Goal: Task Accomplishment & Management: Manage account settings

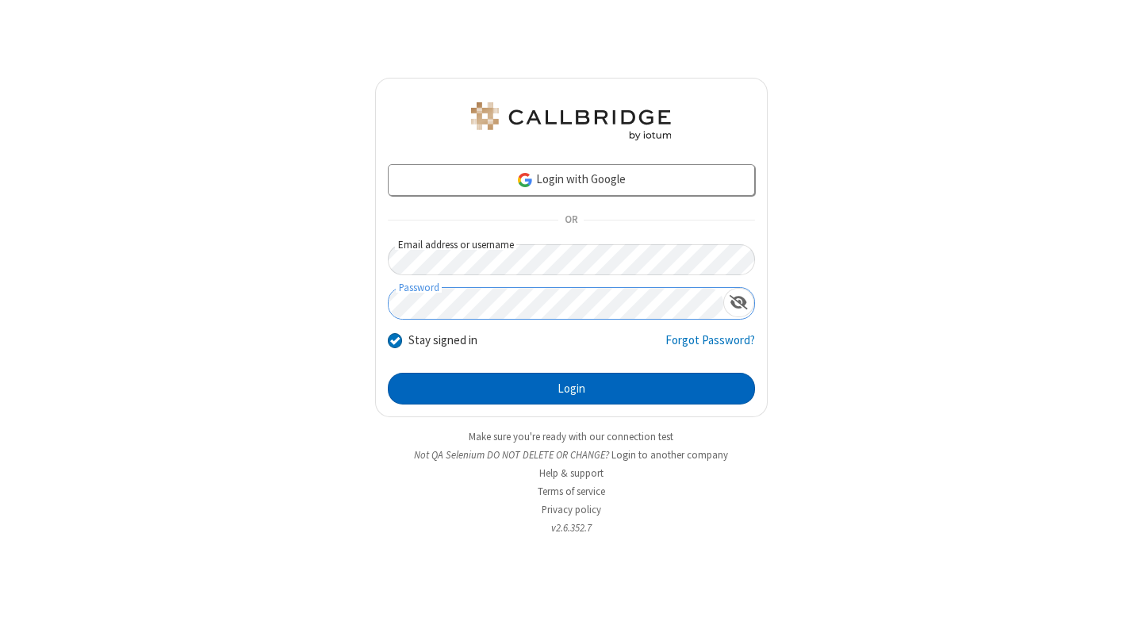
click at [571, 388] on button "Login" at bounding box center [571, 389] width 367 height 32
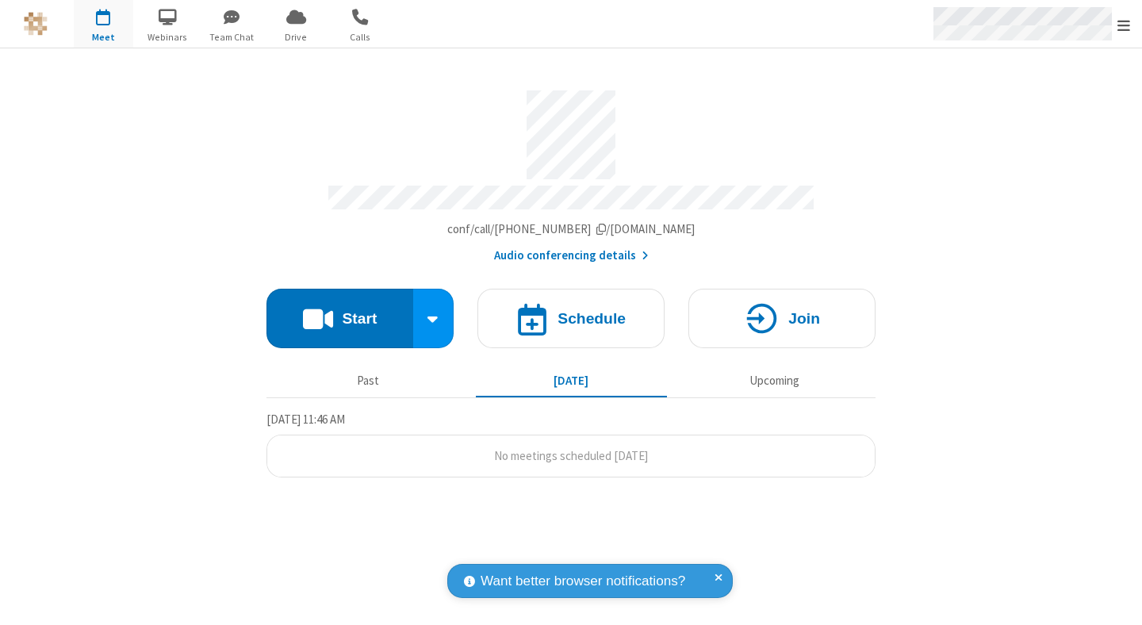
click at [1123, 25] on span "Open menu" at bounding box center [1123, 25] width 13 height 16
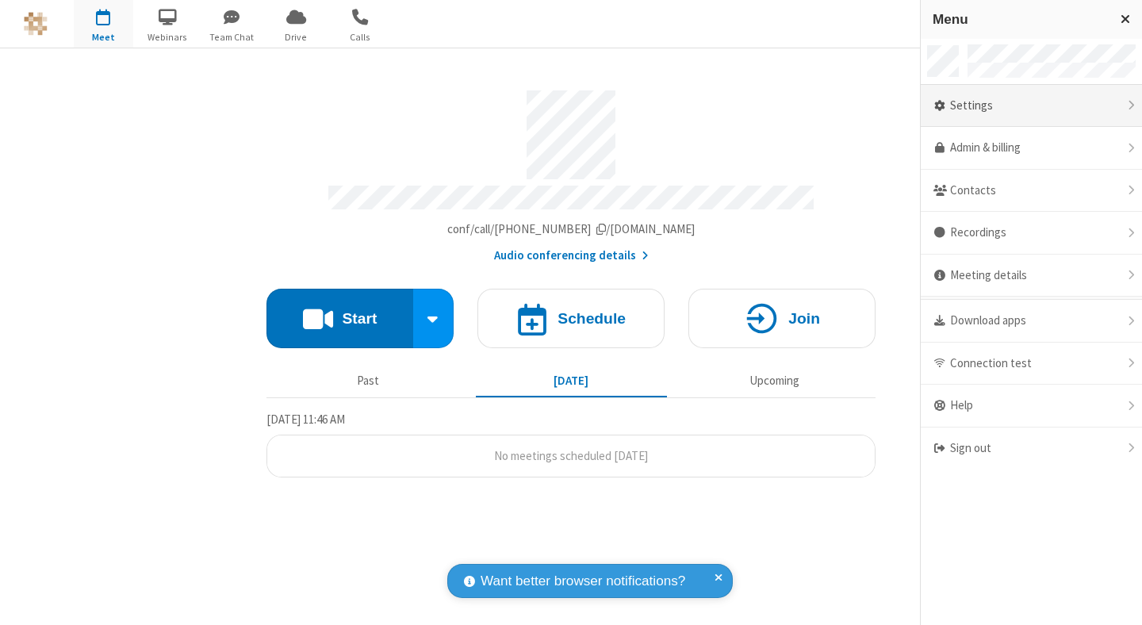
click at [1031, 105] on div "Settings" at bounding box center [1030, 106] width 221 height 43
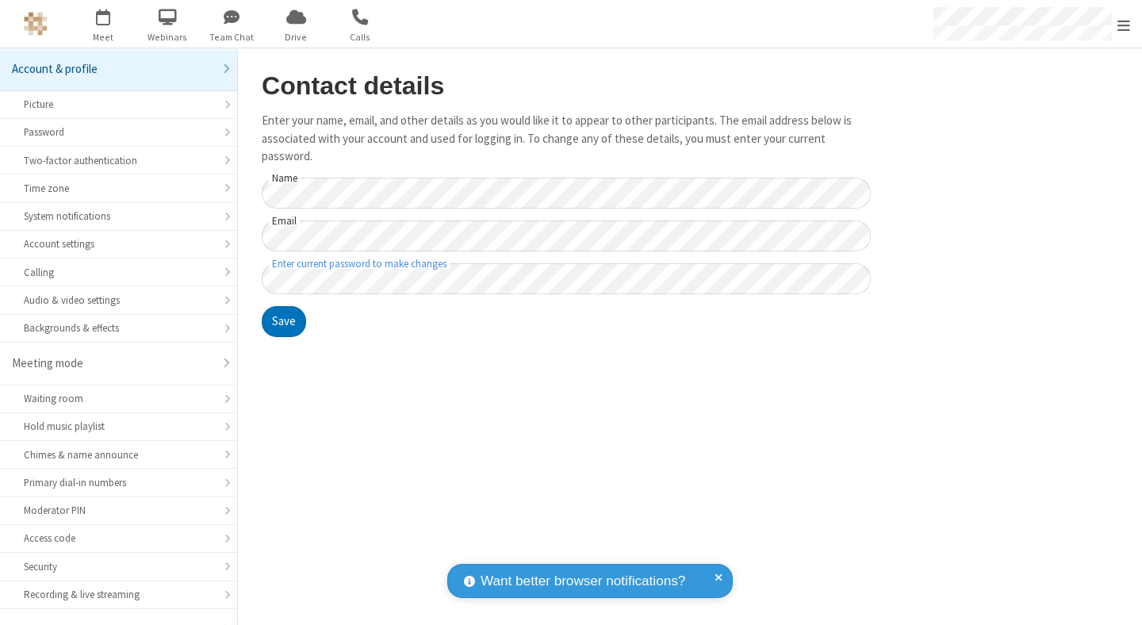
scroll to position [124, 0]
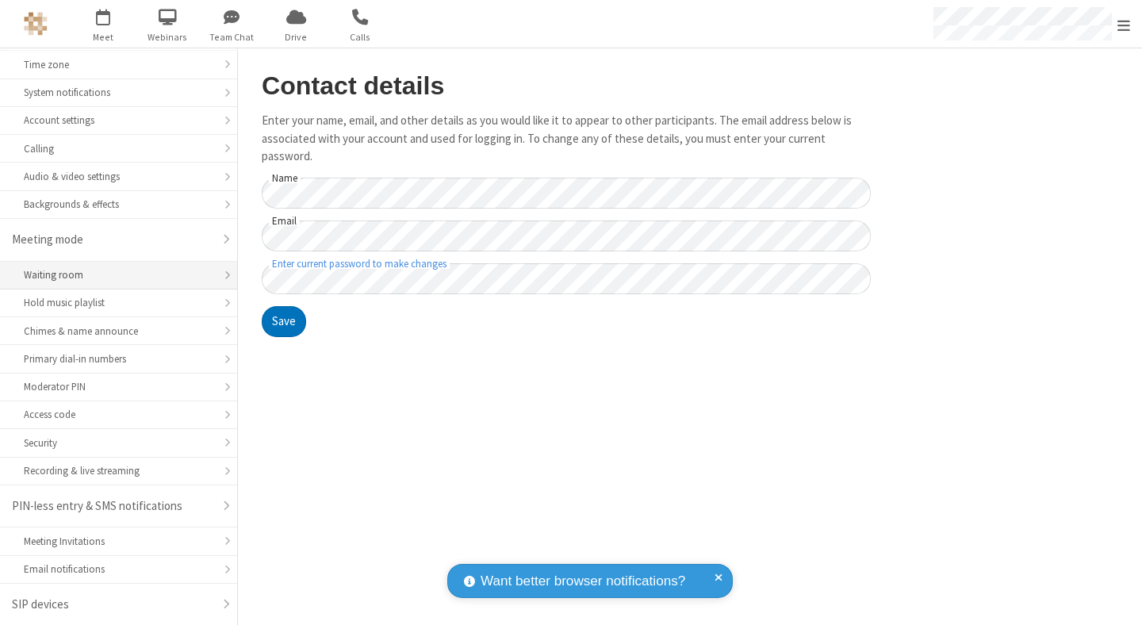
click at [113, 275] on div "Waiting room" at bounding box center [118, 274] width 189 height 15
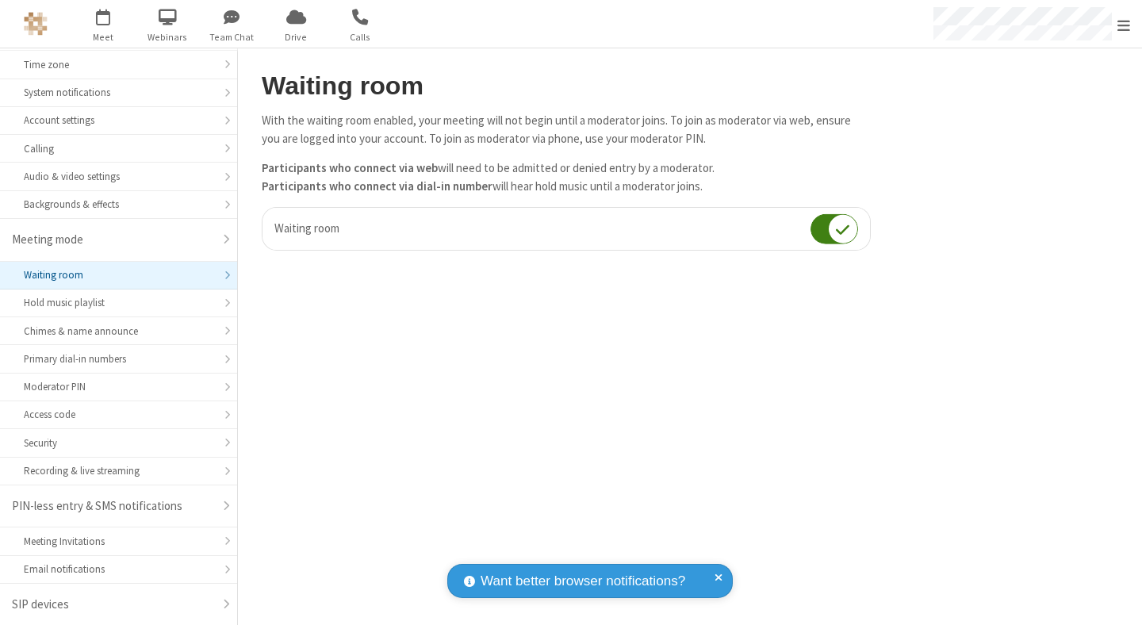
click at [834, 228] on input "checkbox" at bounding box center [834, 228] width 48 height 31
checkbox input "false"
click at [1123, 24] on span "Open menu" at bounding box center [1123, 25] width 13 height 16
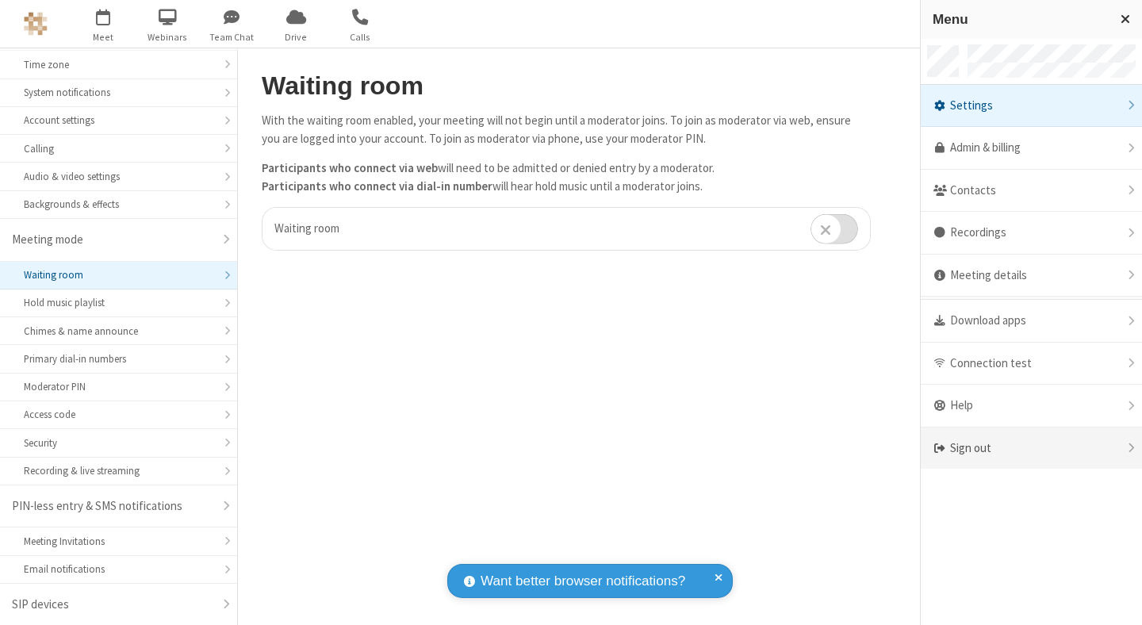
click at [1031, 448] on div "Sign out" at bounding box center [1030, 448] width 221 height 42
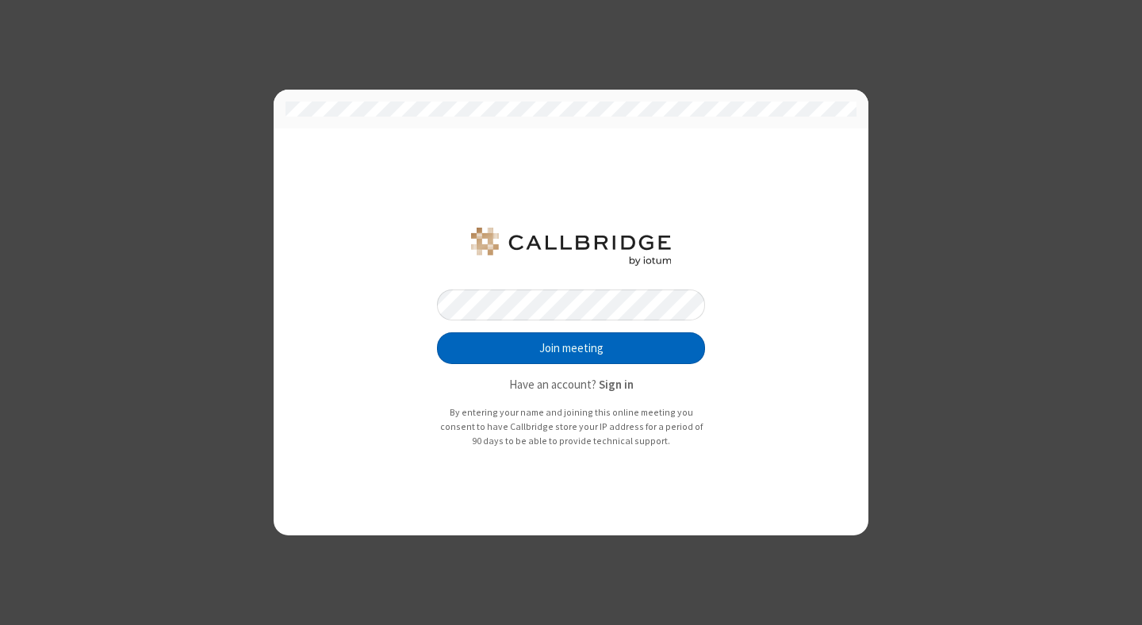
click at [571, 348] on button "Join meeting" at bounding box center [571, 348] width 268 height 32
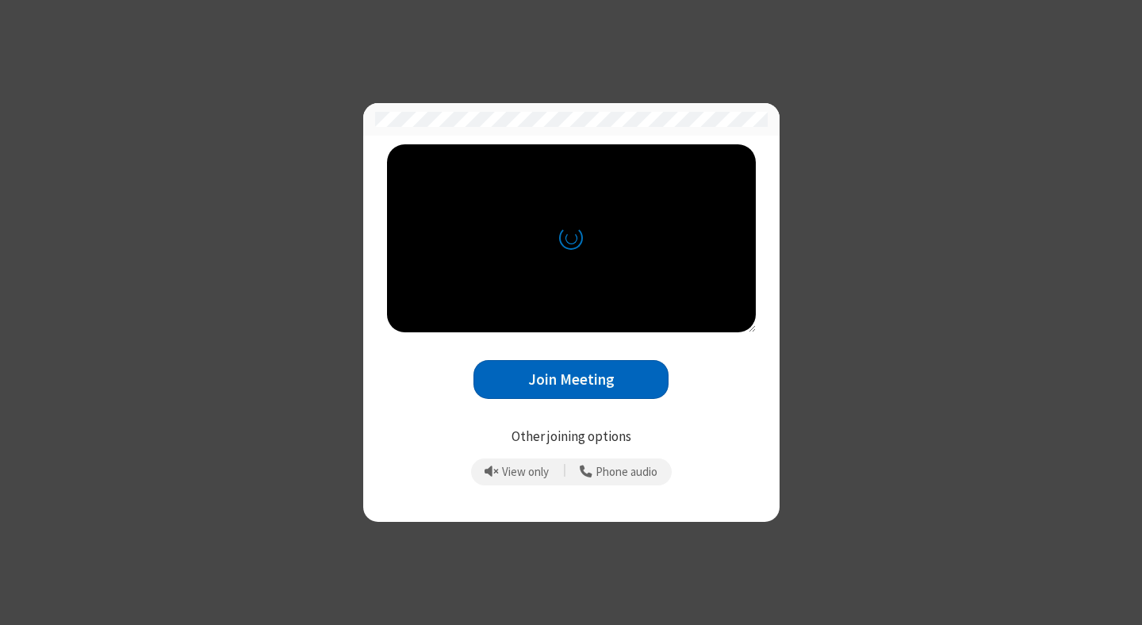
click at [571, 379] on button "Join Meeting" at bounding box center [570, 379] width 195 height 39
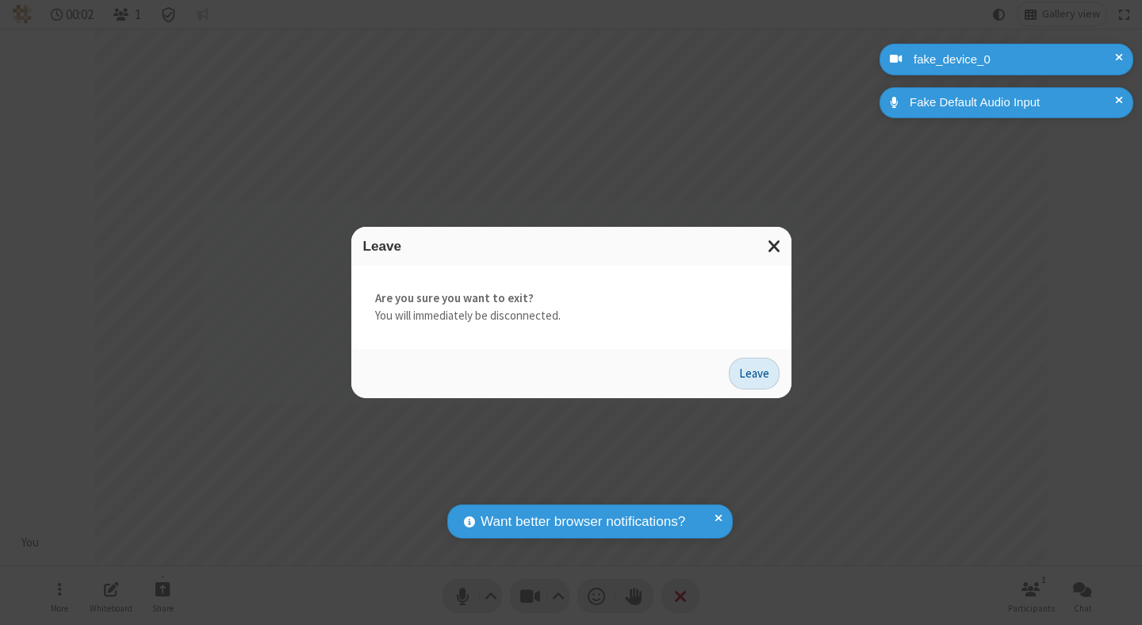
click at [754, 373] on button "Leave" at bounding box center [754, 374] width 51 height 32
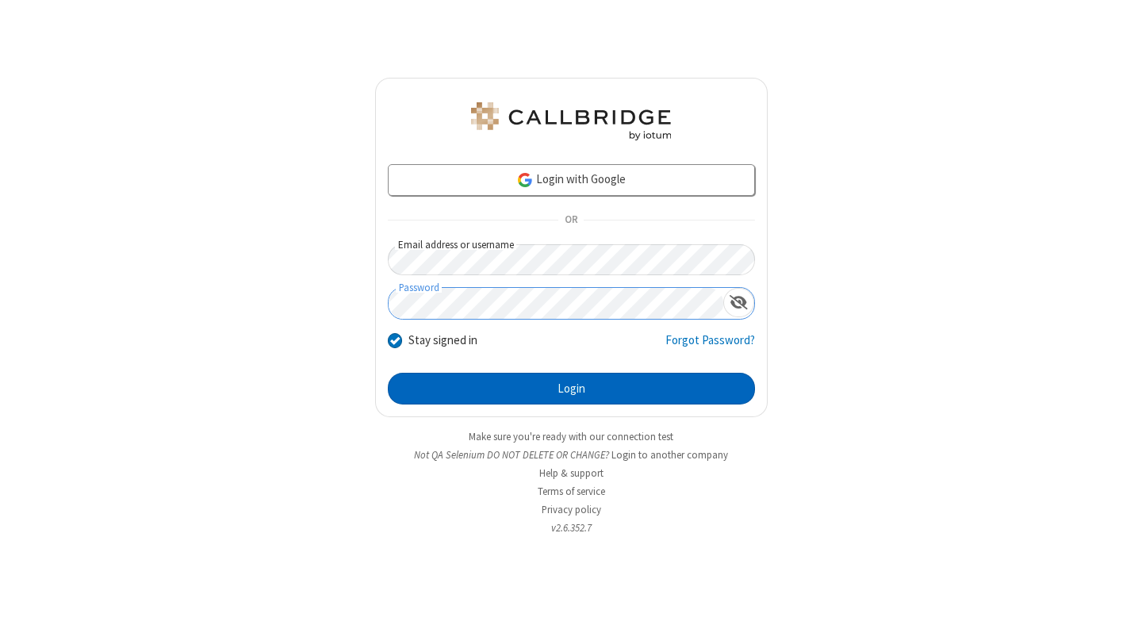
click at [571, 388] on button "Login" at bounding box center [571, 389] width 367 height 32
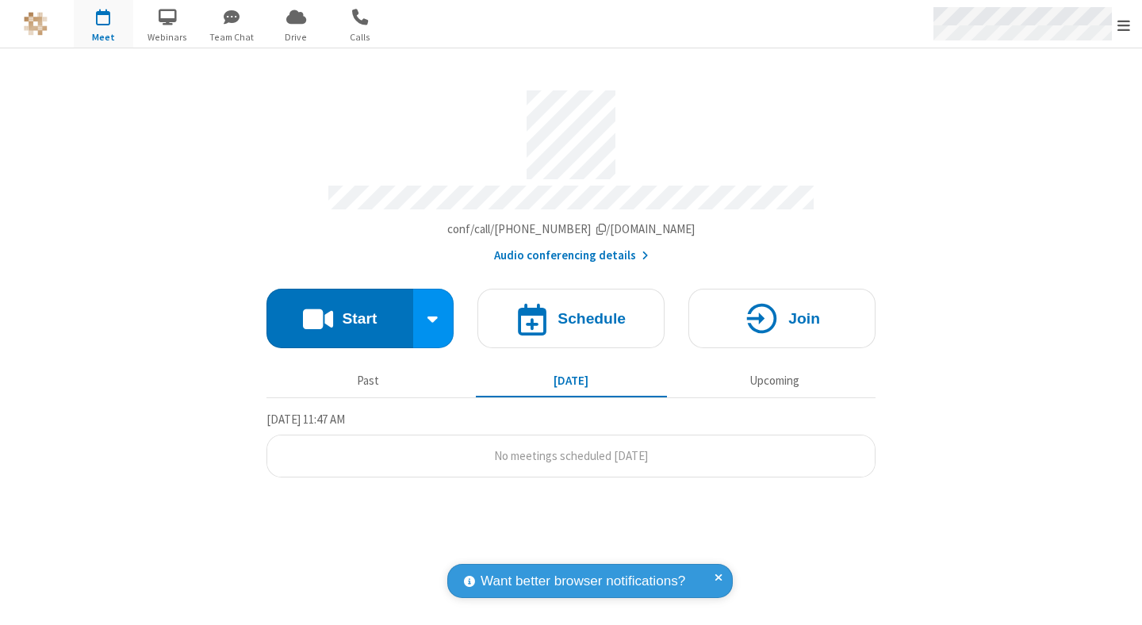
click at [1123, 25] on span "Open menu" at bounding box center [1123, 25] width 13 height 16
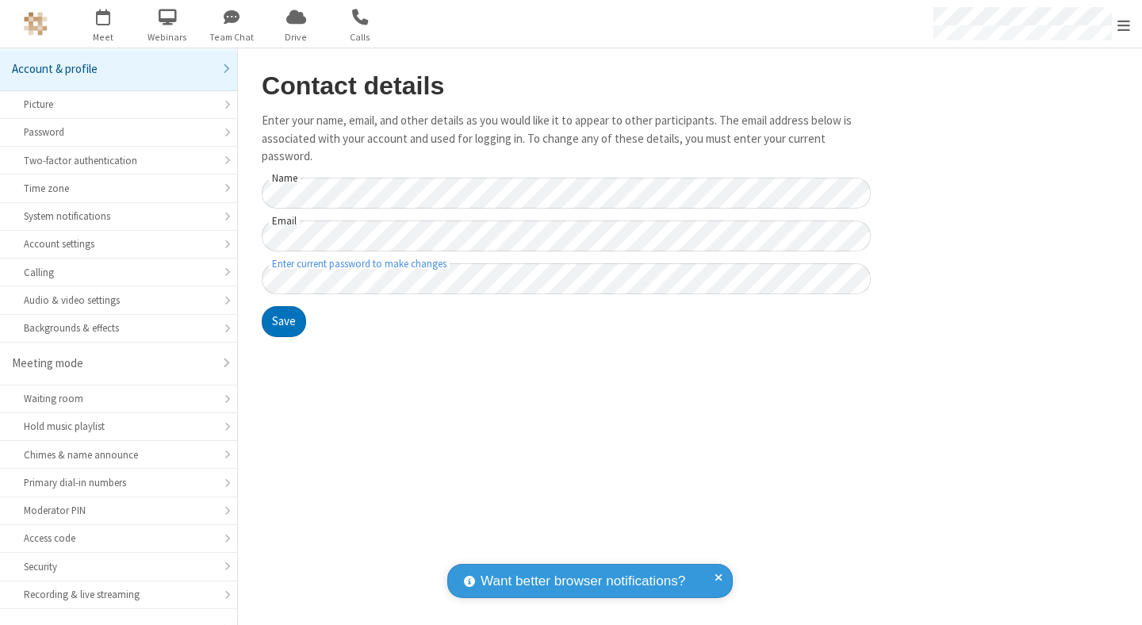
scroll to position [124, 0]
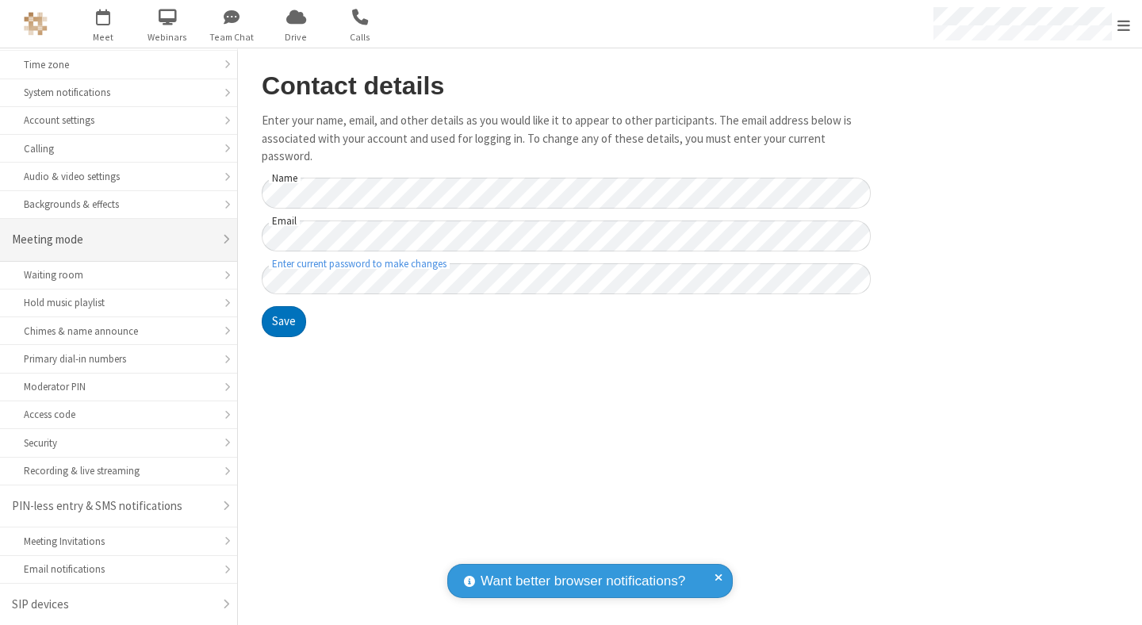
click at [113, 239] on div "Meeting mode" at bounding box center [112, 240] width 201 height 18
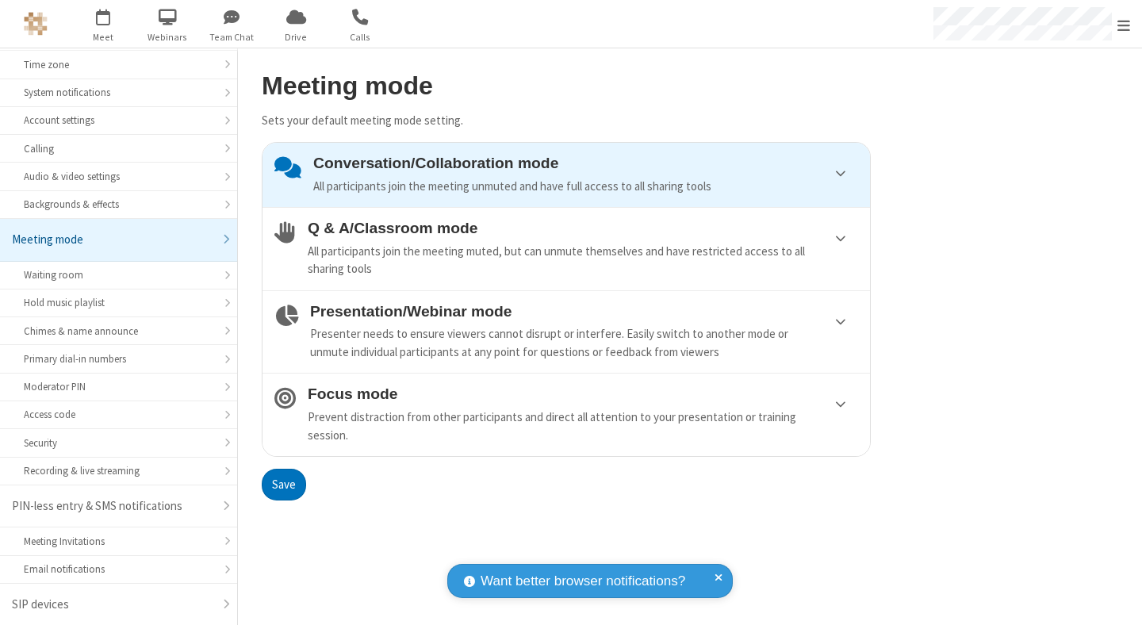
click at [566, 174] on div "Conversation/Collaboration mode All participants join the meeting unmuted and h…" at bounding box center [585, 175] width 545 height 40
click at [283, 484] on button "Save" at bounding box center [284, 485] width 44 height 32
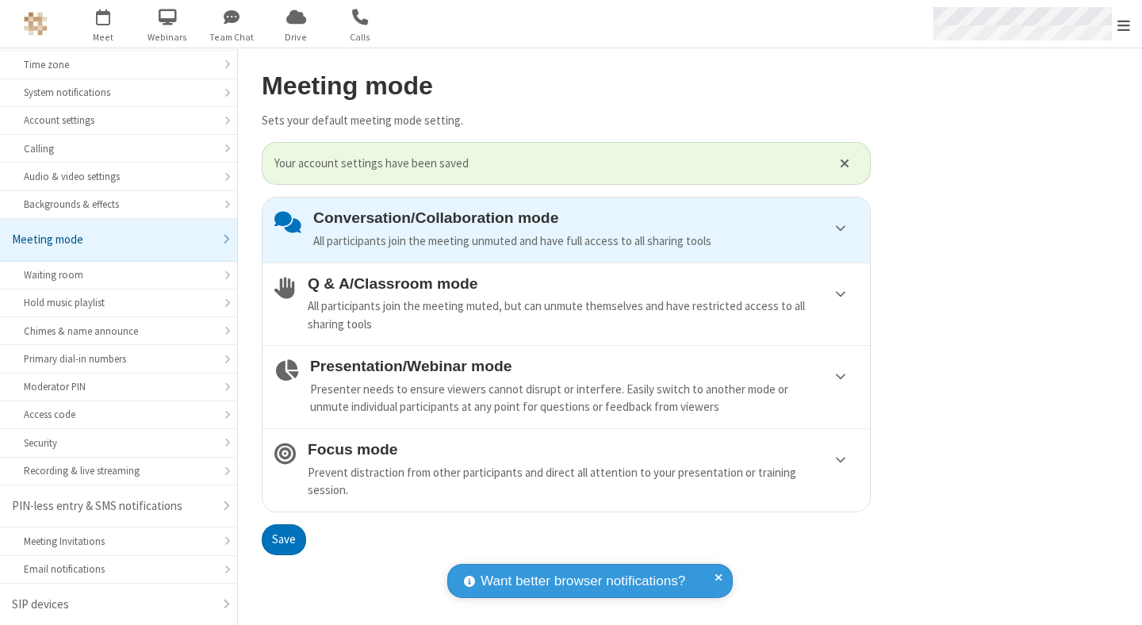
click at [1123, 24] on span "Open menu" at bounding box center [1123, 25] width 13 height 16
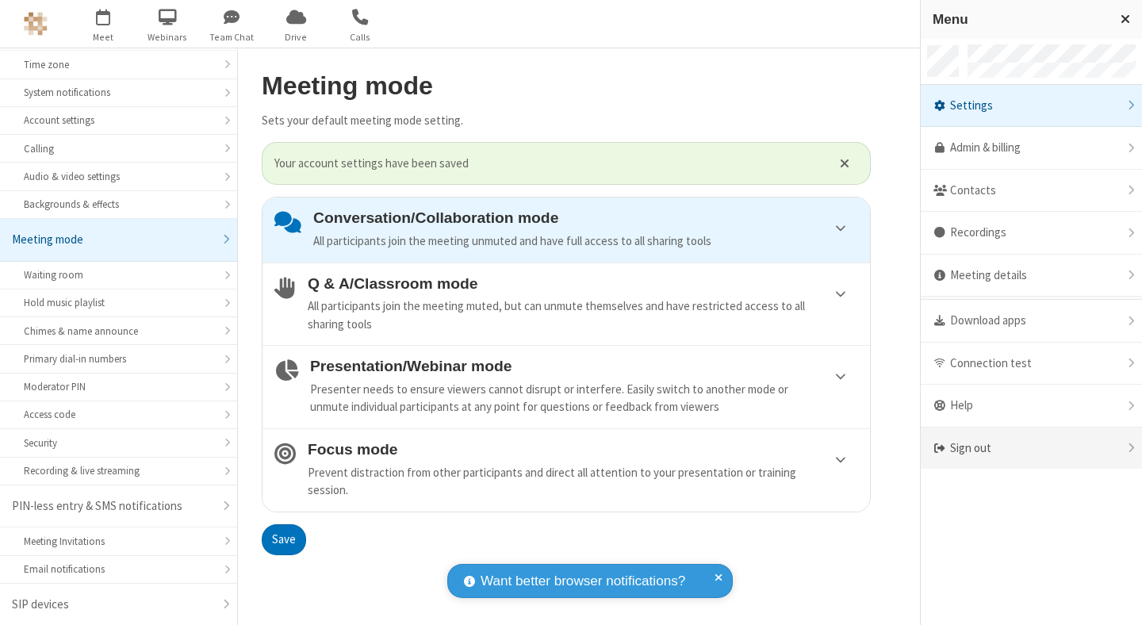
click at [1031, 448] on div "Sign out" at bounding box center [1030, 448] width 221 height 42
